Goal: Check status: Check status

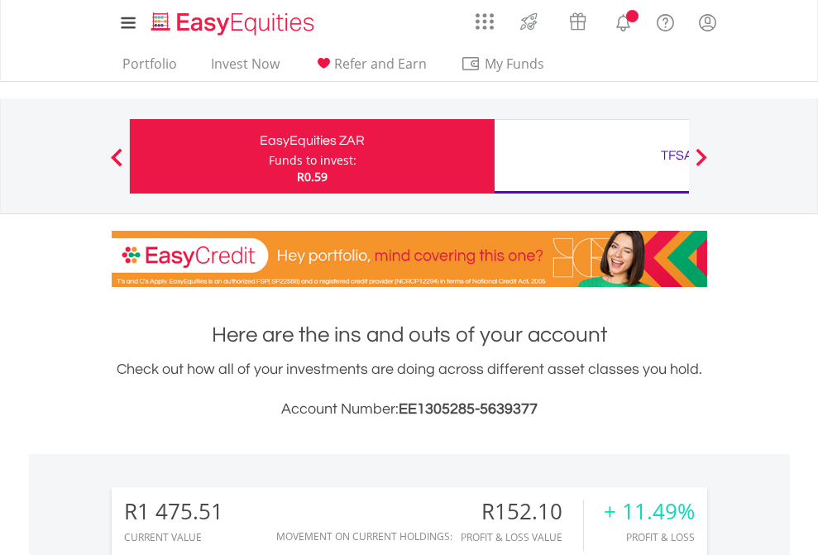
scroll to position [159, 260]
click at [269, 156] on div "Funds to invest:" at bounding box center [313, 160] width 88 height 17
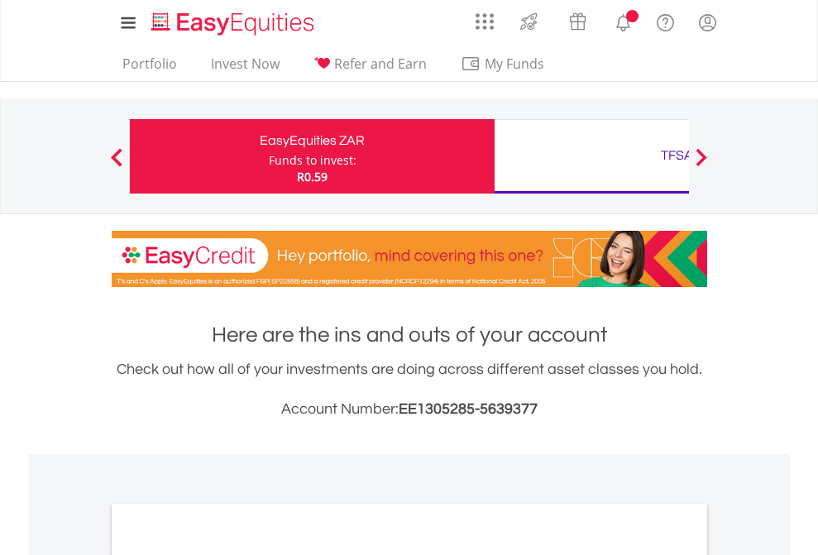
click at [269, 156] on div "Funds to invest:" at bounding box center [313, 160] width 88 height 17
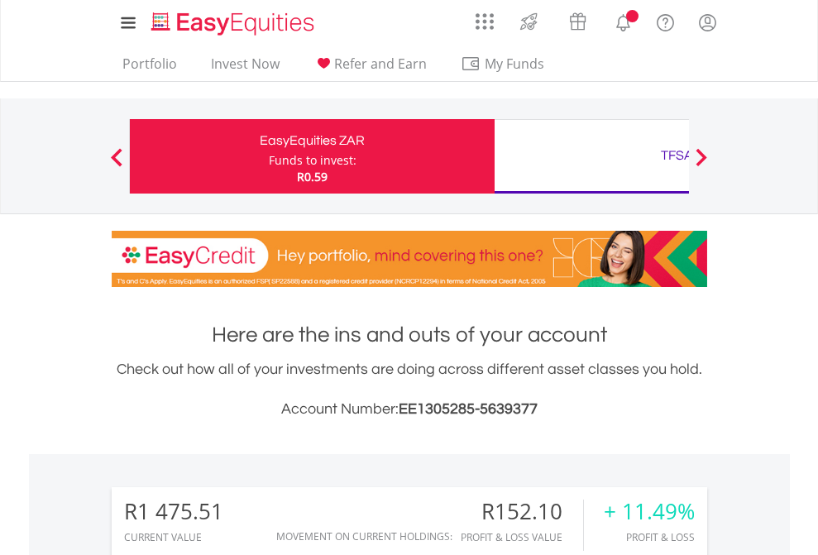
scroll to position [159, 260]
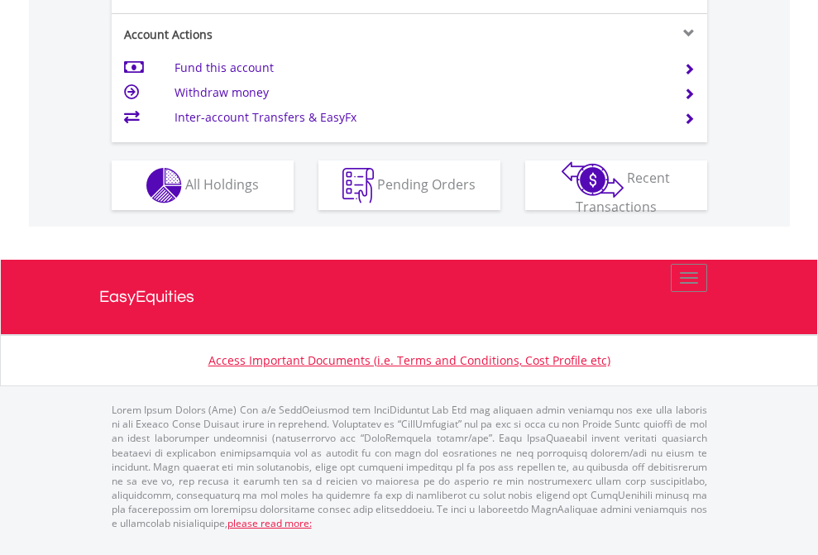
scroll to position [1509, 0]
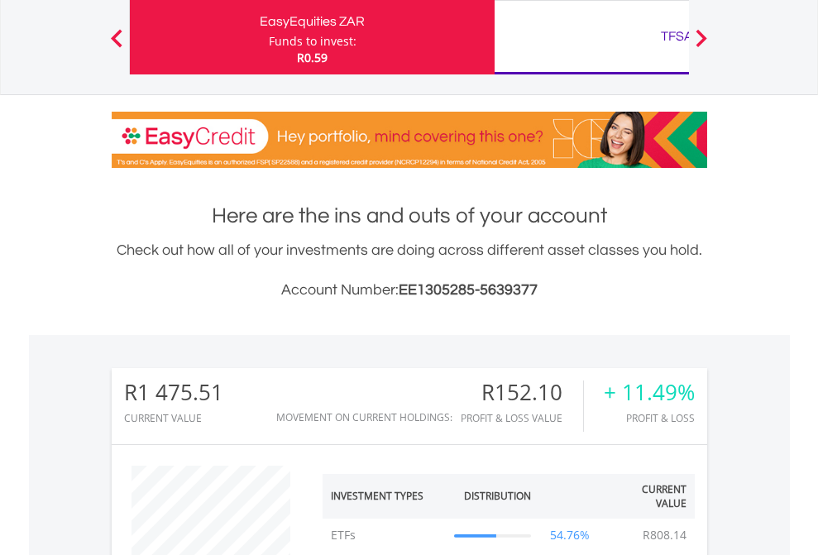
scroll to position [159, 260]
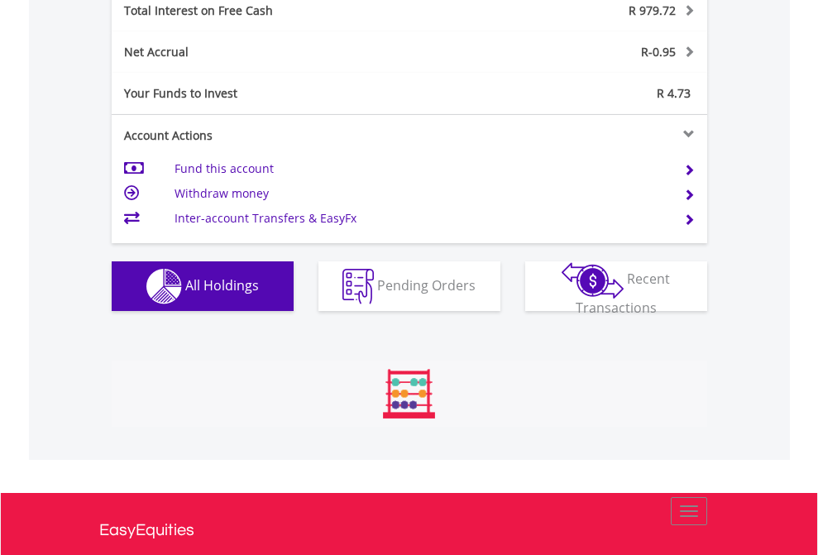
scroll to position [159, 260]
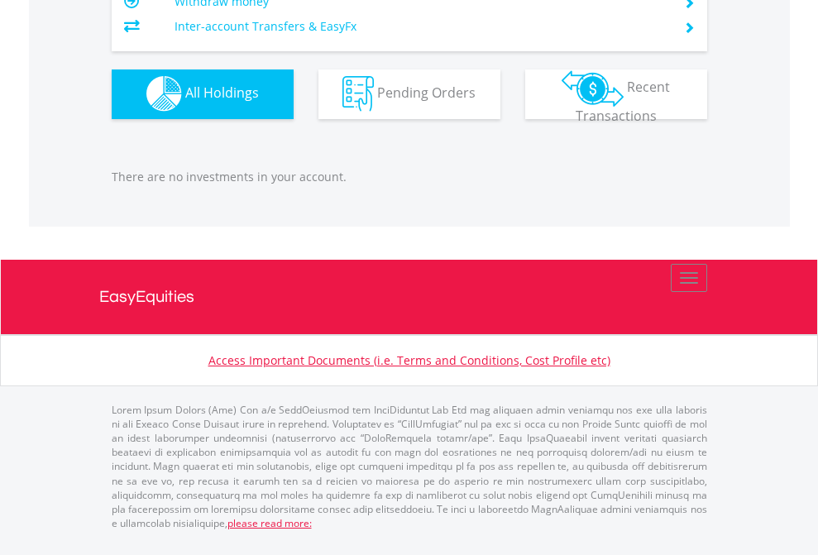
scroll to position [159, 260]
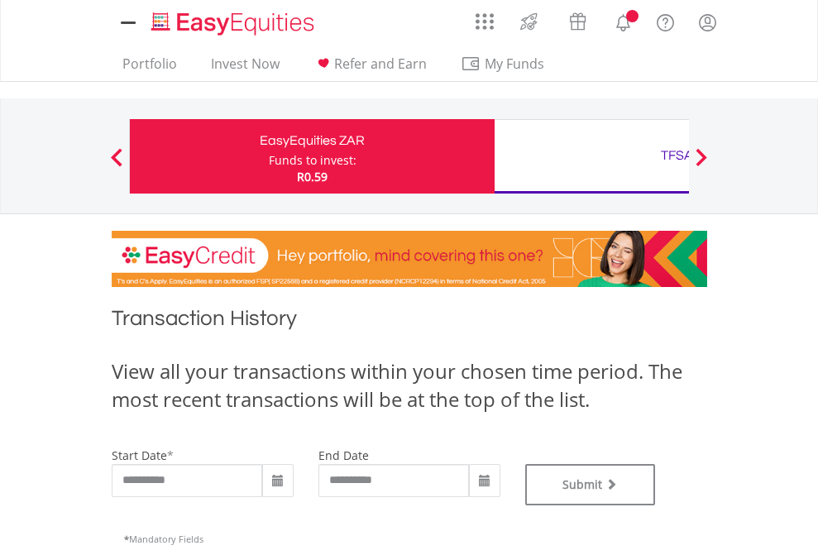
type input "**********"
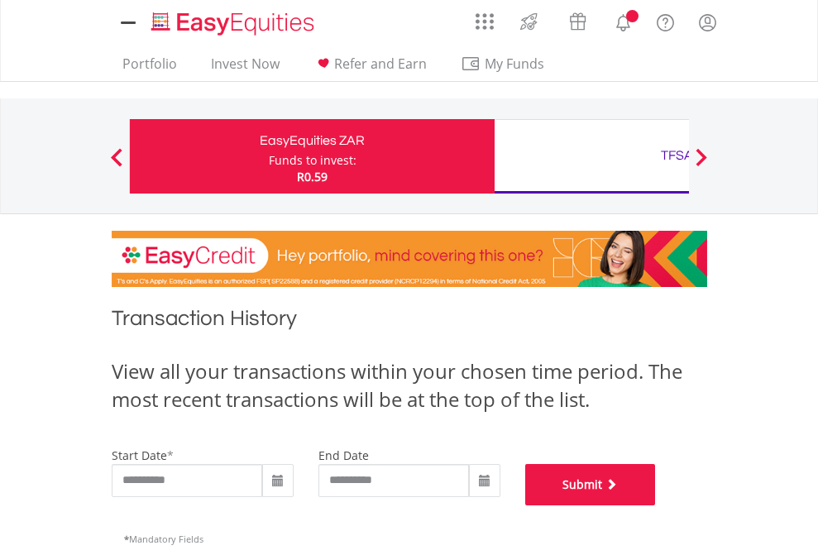
click at [656, 505] on button "Submit" at bounding box center [590, 484] width 131 height 41
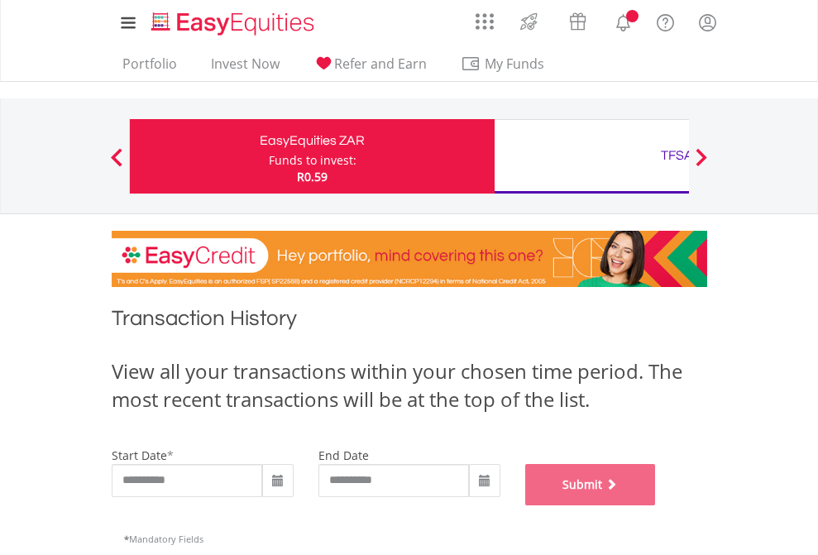
scroll to position [671, 0]
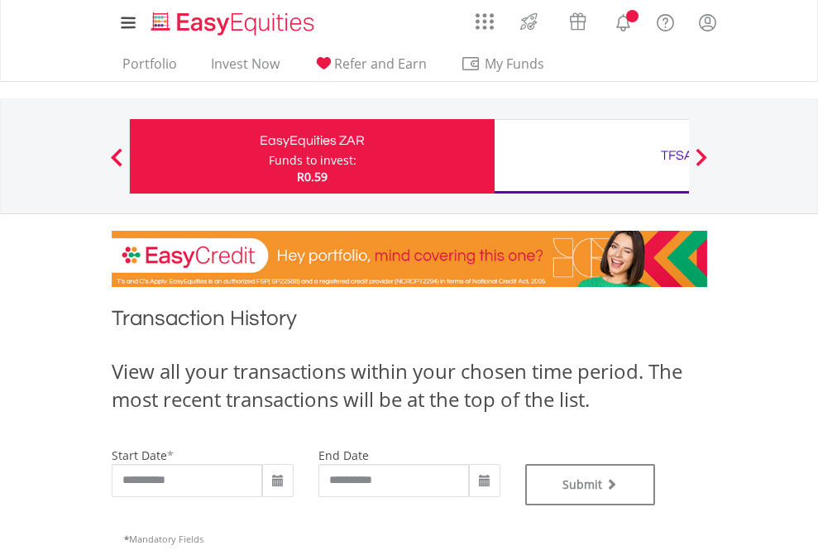
click at [591, 156] on div "TFSA" at bounding box center [676, 155] width 345 height 23
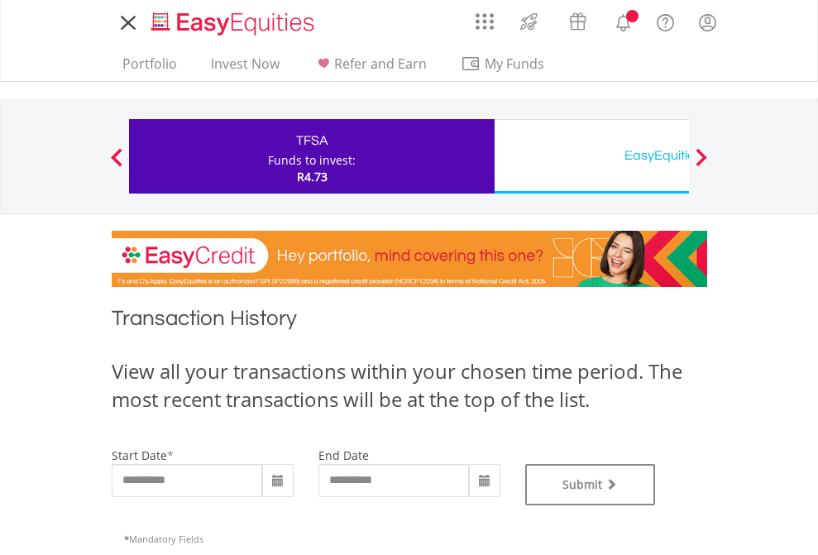
type input "**********"
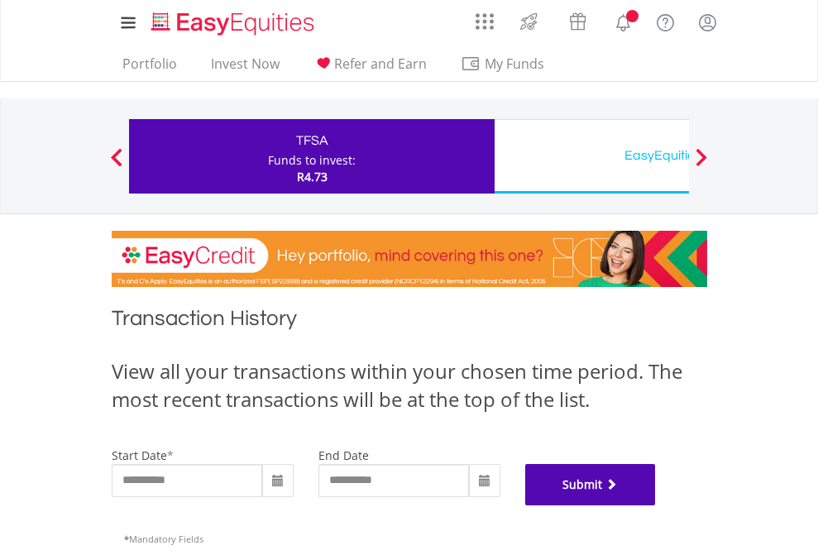
click at [656, 505] on button "Submit" at bounding box center [590, 484] width 131 height 41
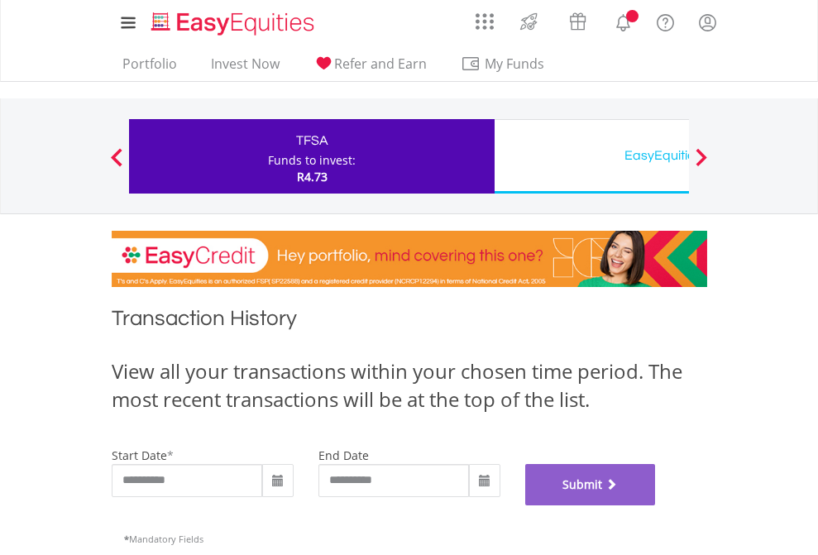
scroll to position [671, 0]
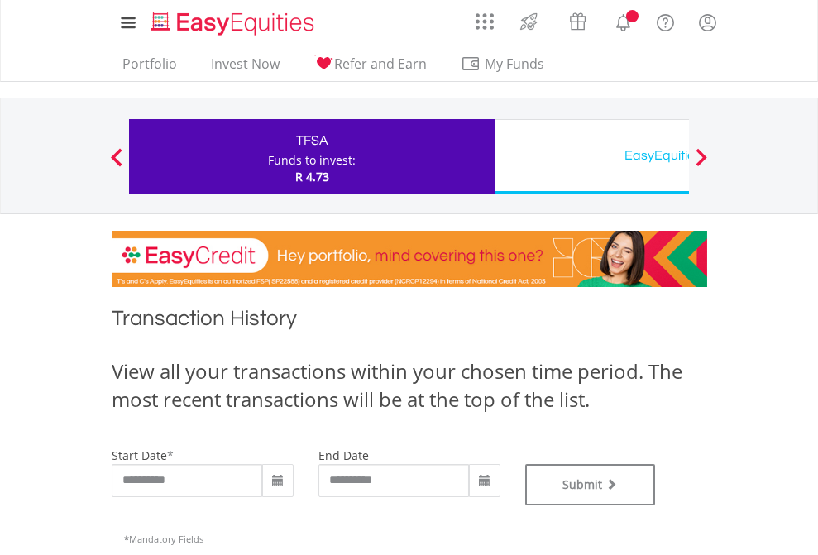
click at [591, 156] on div "EasyEquities USD" at bounding box center [676, 155] width 345 height 23
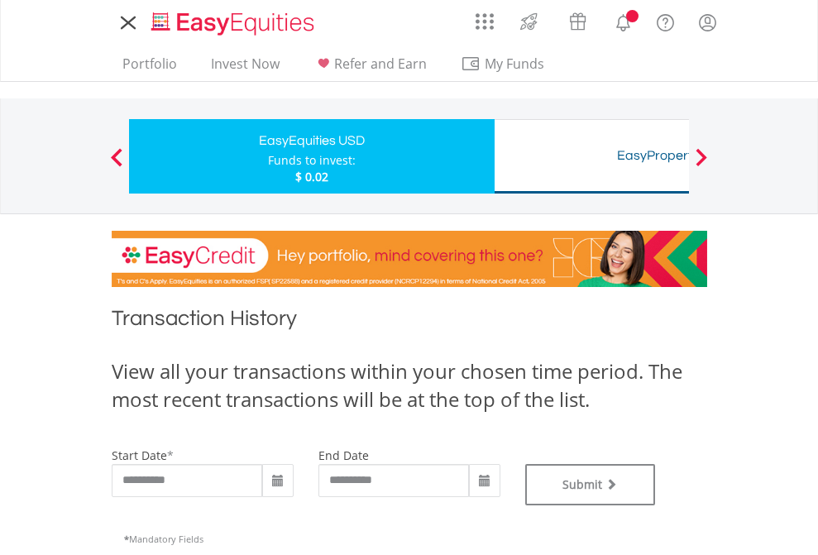
type input "**********"
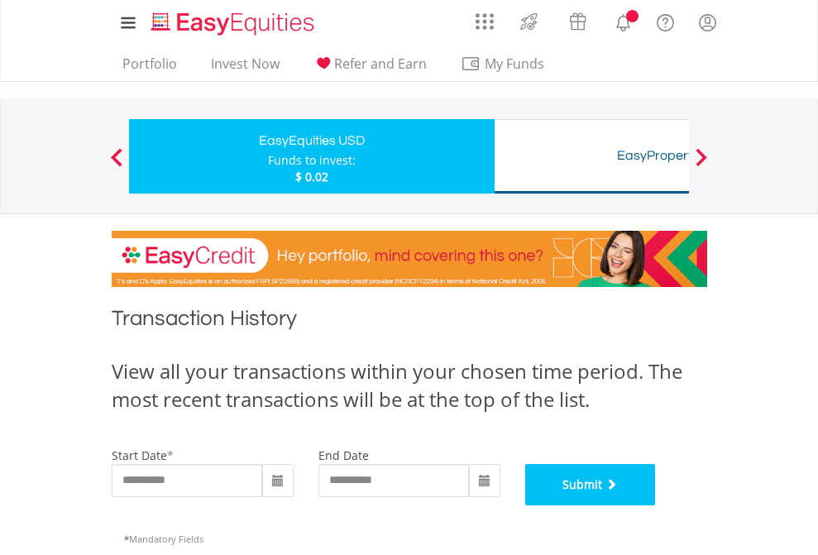
click at [656, 505] on button "Submit" at bounding box center [590, 484] width 131 height 41
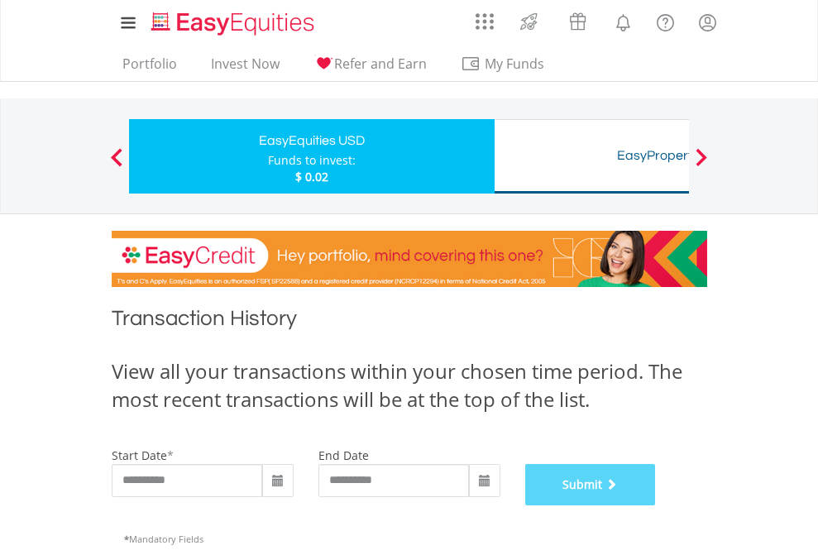
scroll to position [671, 0]
